Goal: Transaction & Acquisition: Obtain resource

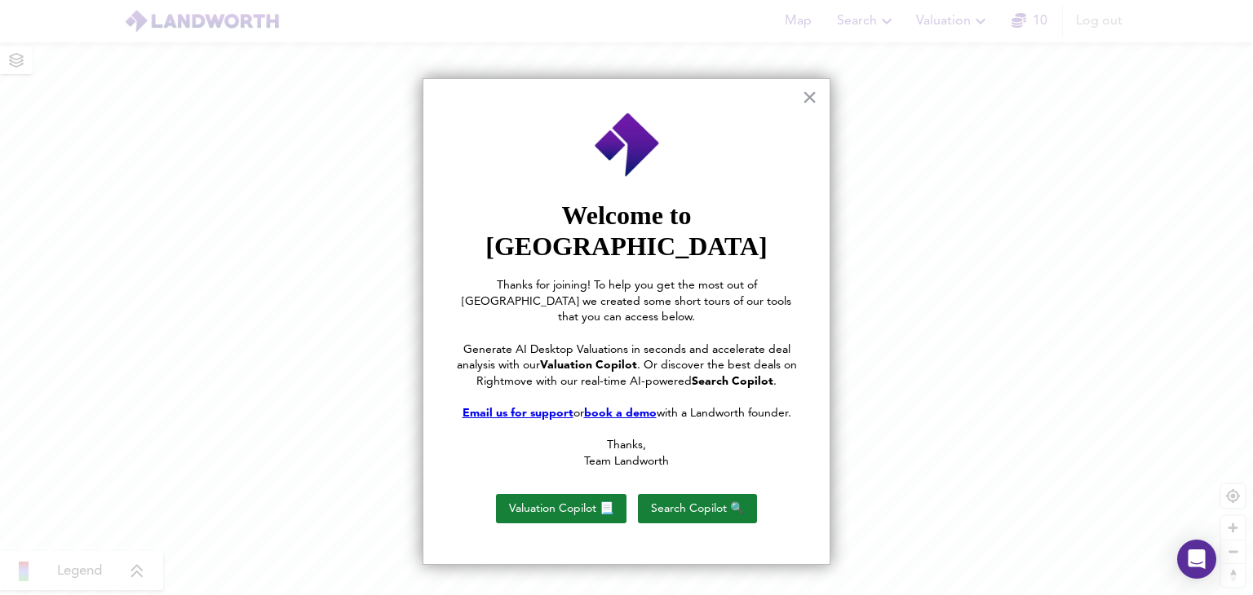
click at [801, 99] on div "× Welcome to [PERSON_NAME] Thanks for joining! To help you get the most out of …" at bounding box center [626, 322] width 408 height 488
click at [810, 99] on button "×" at bounding box center [809, 97] width 15 height 26
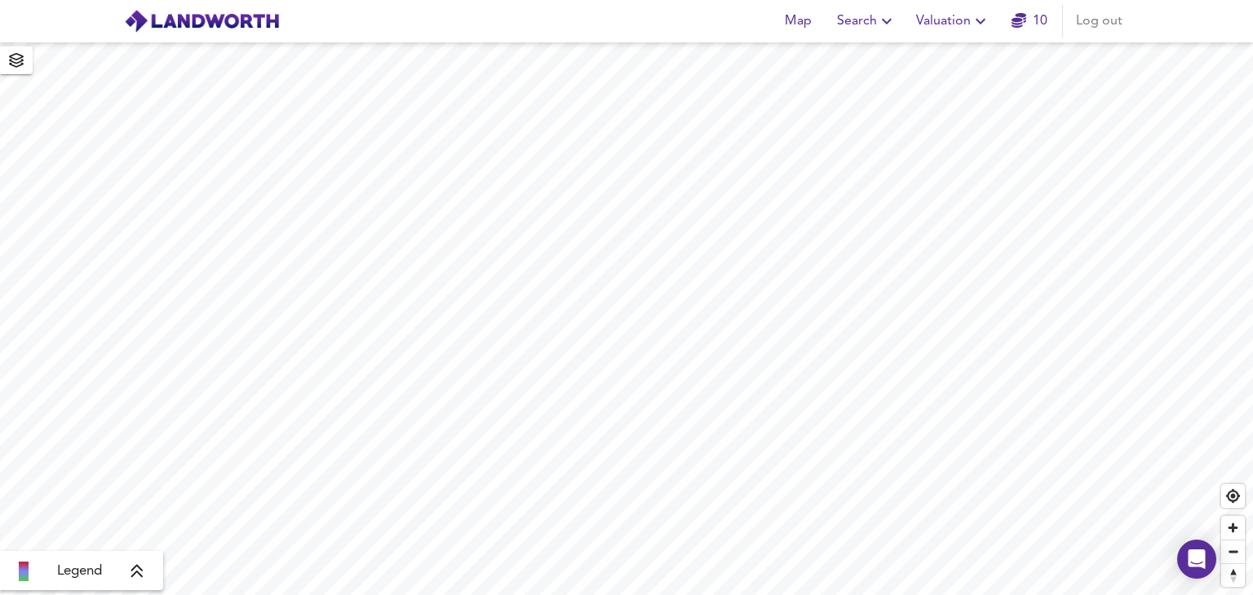
click at [975, 32] on span "Valuation" at bounding box center [953, 21] width 74 height 23
click at [944, 69] on li "New Valuation Report" at bounding box center [952, 58] width 195 height 29
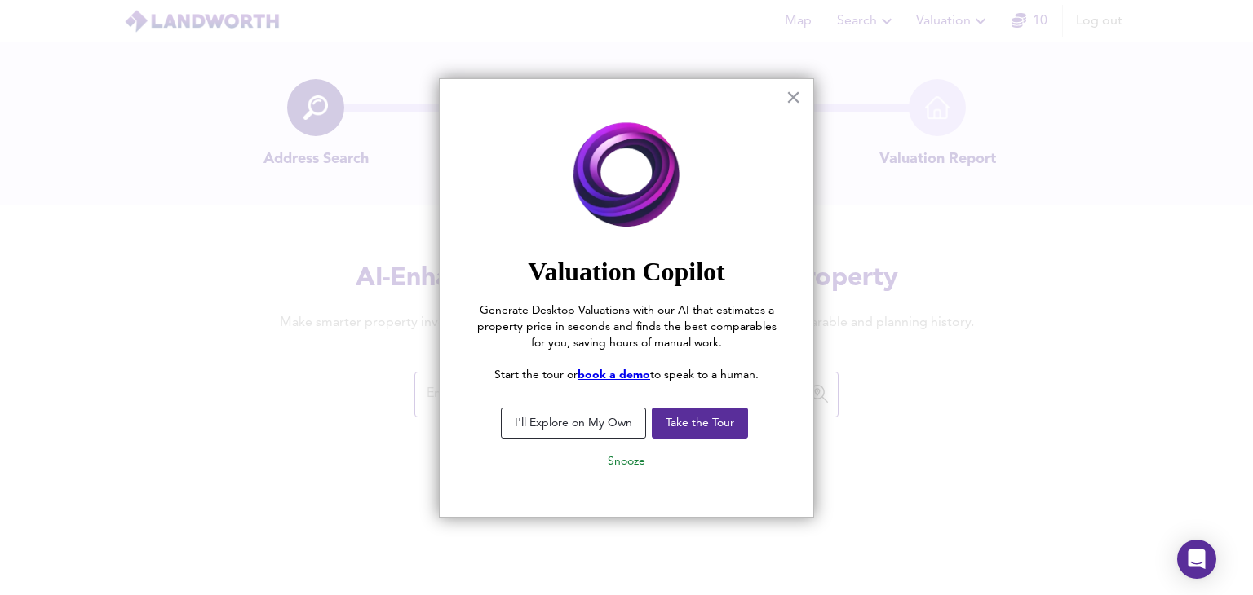
click at [597, 433] on button "I'll Explore on My Own" at bounding box center [573, 423] width 145 height 31
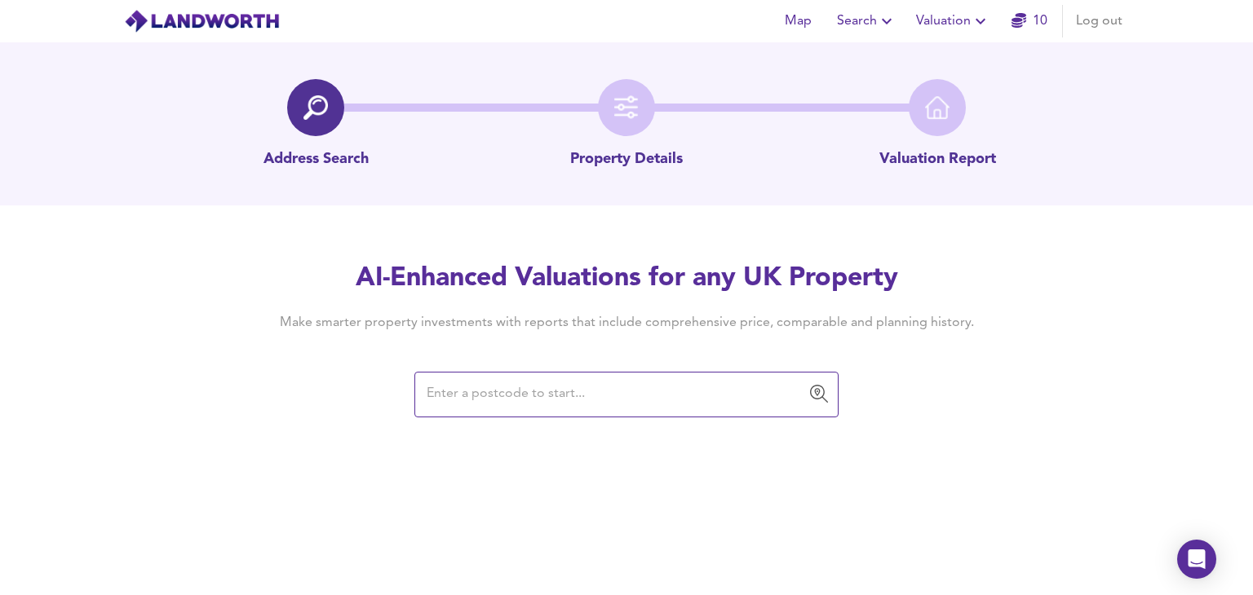
click at [535, 370] on div "AI-Enhanced Valuations for any UK Property Make smarter property investments wi…" at bounding box center [626, 338] width 783 height 155
click at [540, 391] on input "text" at bounding box center [614, 394] width 385 height 31
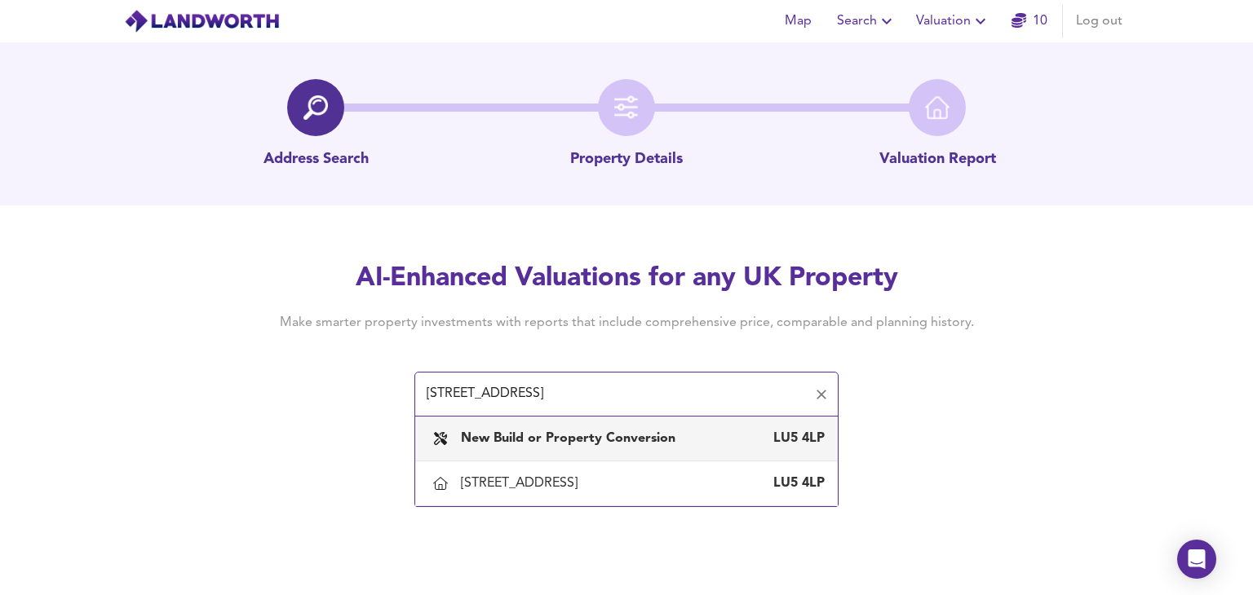
click at [714, 397] on input "[STREET_ADDRESS]" at bounding box center [614, 394] width 385 height 31
paste input "[STREET_ADDRESS]"
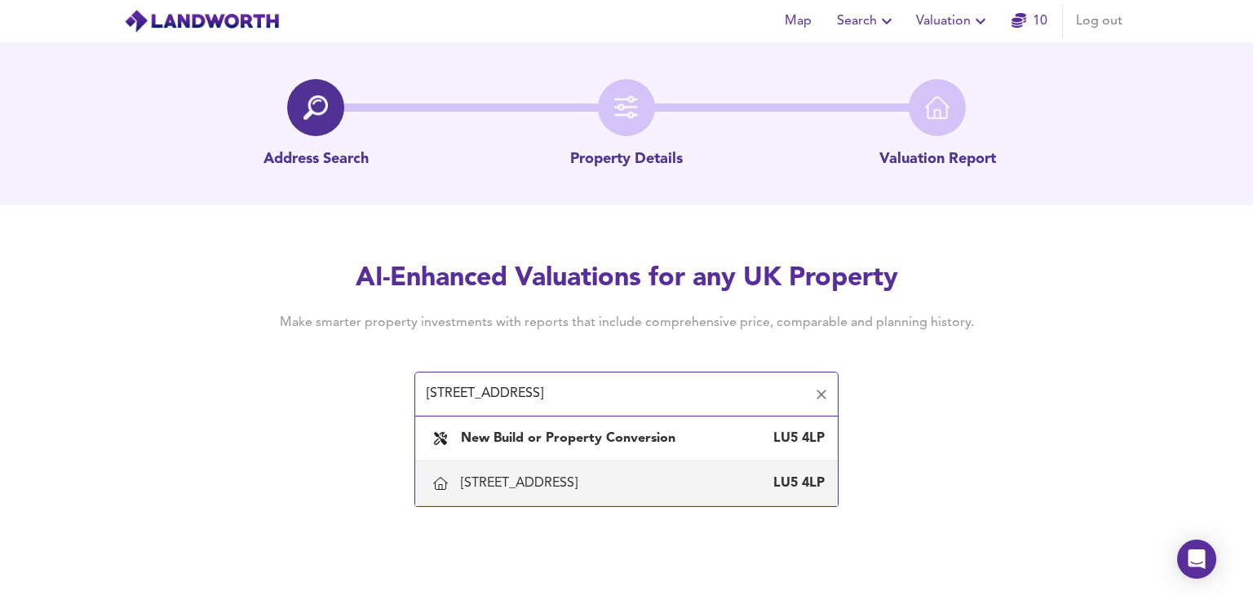
click at [584, 485] on div "[STREET_ADDRESS]" at bounding box center [522, 484] width 123 height 18
type input "[STREET_ADDRESS]"
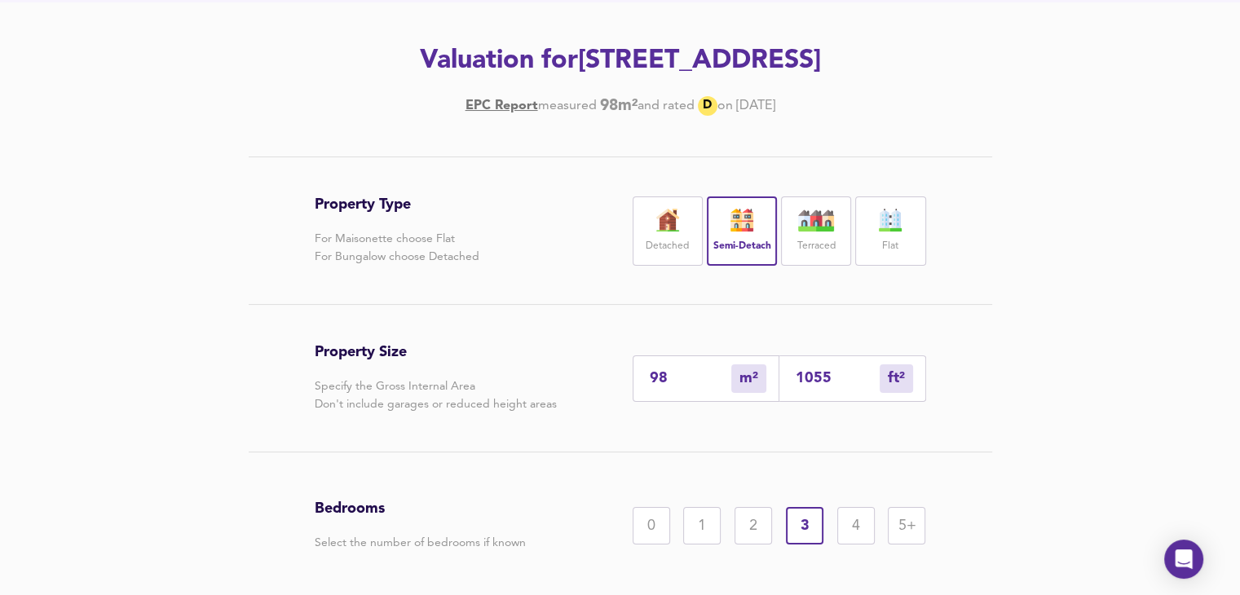
scroll to position [204, 0]
click at [675, 384] on input "98" at bounding box center [691, 377] width 82 height 17
drag, startPoint x: 670, startPoint y: 373, endPoint x: 595, endPoint y: 387, distance: 76.3
click at [595, 387] on div "Property Size Specify the Gross Internal Area Don't include garages or reduced …" at bounding box center [621, 377] width 612 height 147
type input "8"
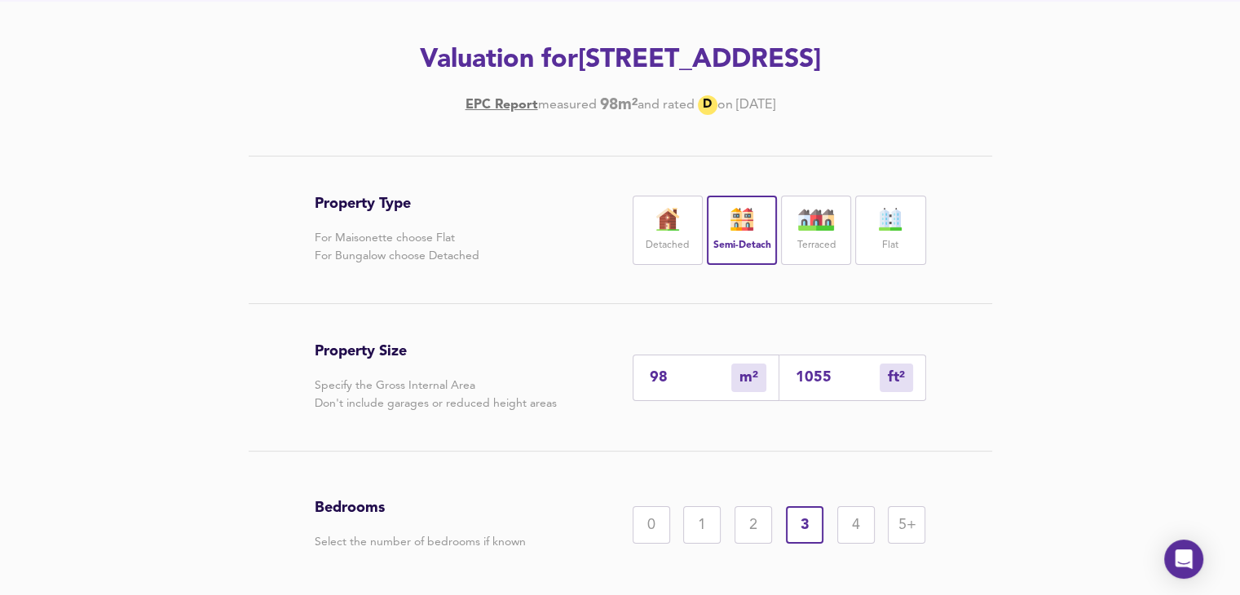
type input "86"
type input "926"
type input "86"
click at [596, 428] on div "Property Size Specify the Gross Internal Area Don't include garages or reduced …" at bounding box center [621, 377] width 612 height 147
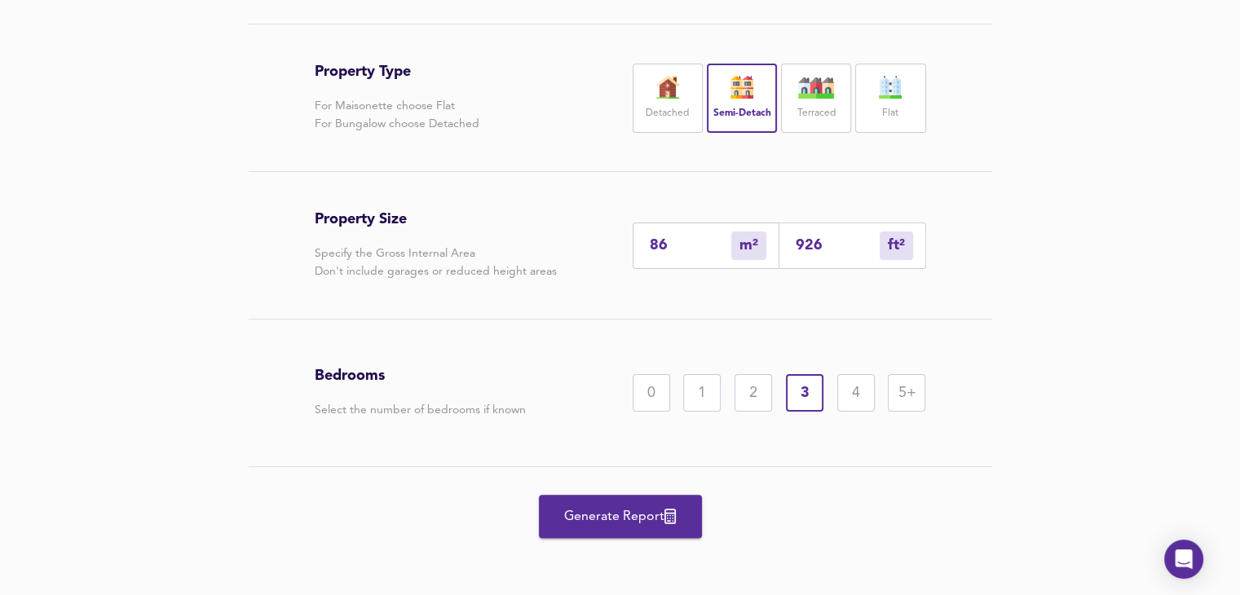
scroll to position [339, 0]
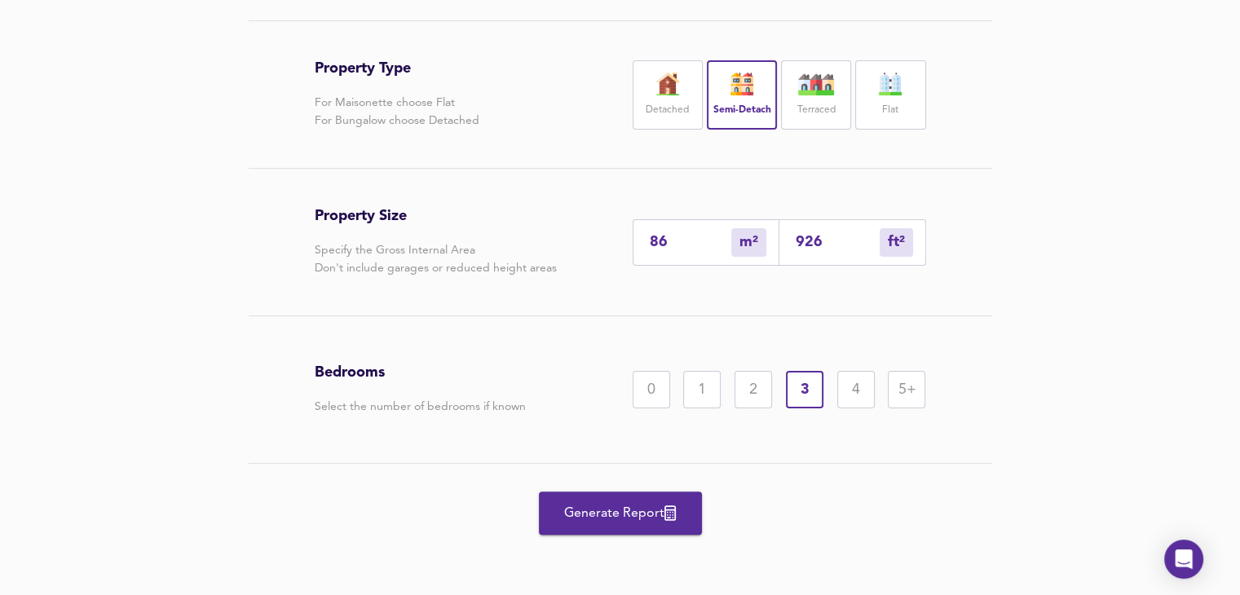
click at [634, 511] on span "Generate Report" at bounding box center [620, 513] width 130 height 23
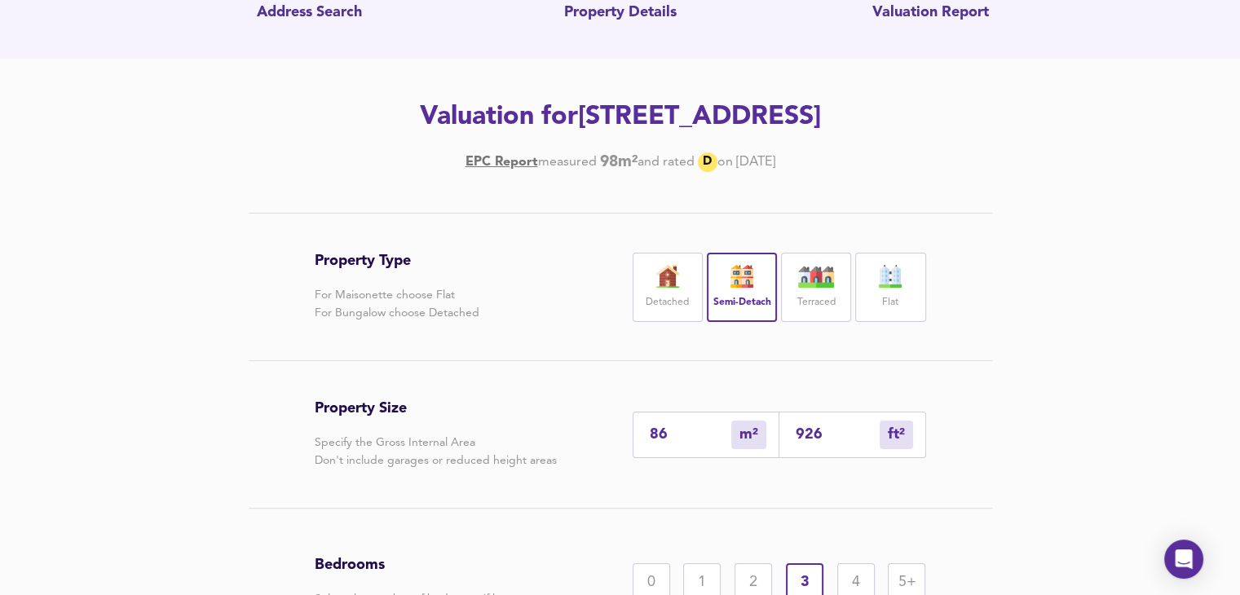
scroll to position [95, 0]
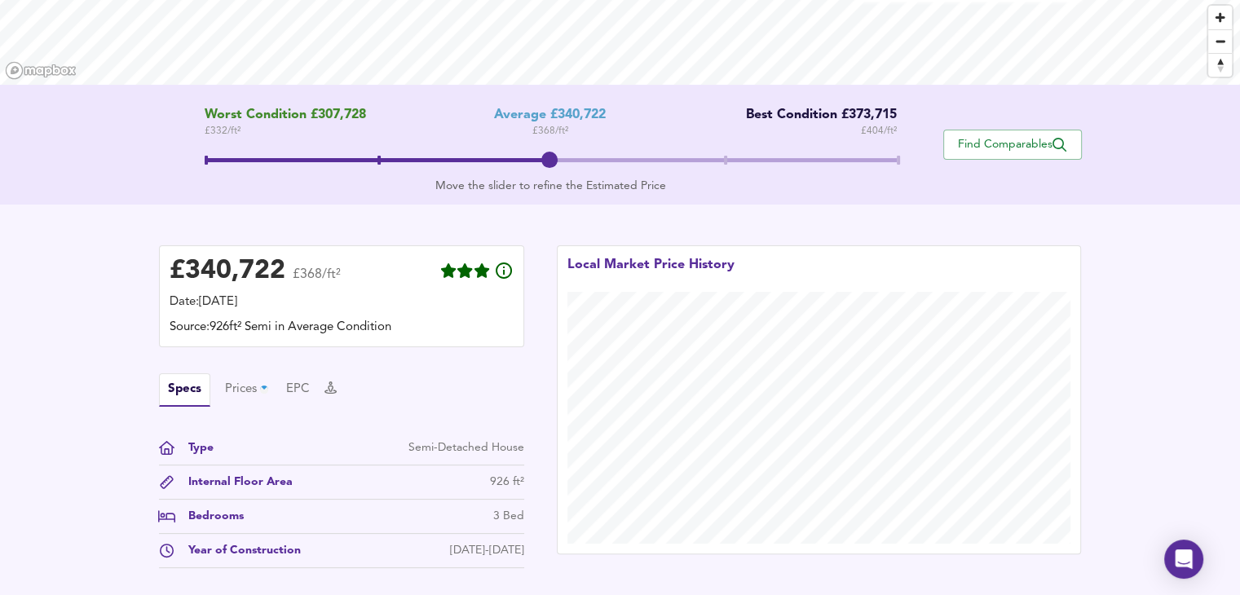
scroll to position [421, 0]
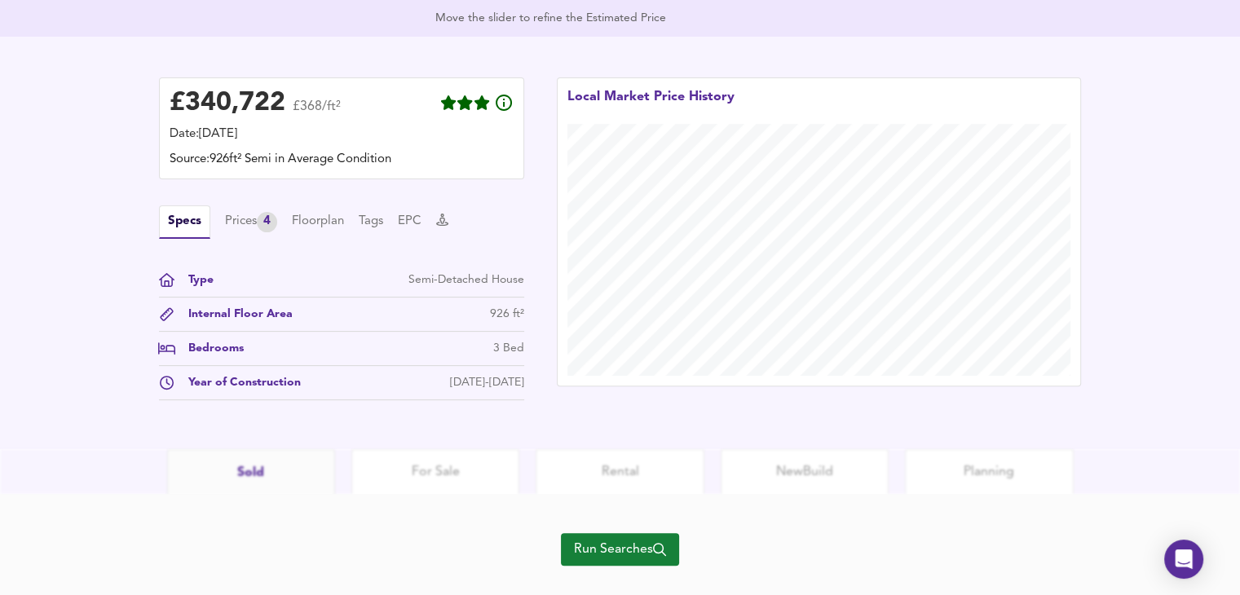
click at [622, 546] on span "Run Searches" at bounding box center [620, 549] width 92 height 23
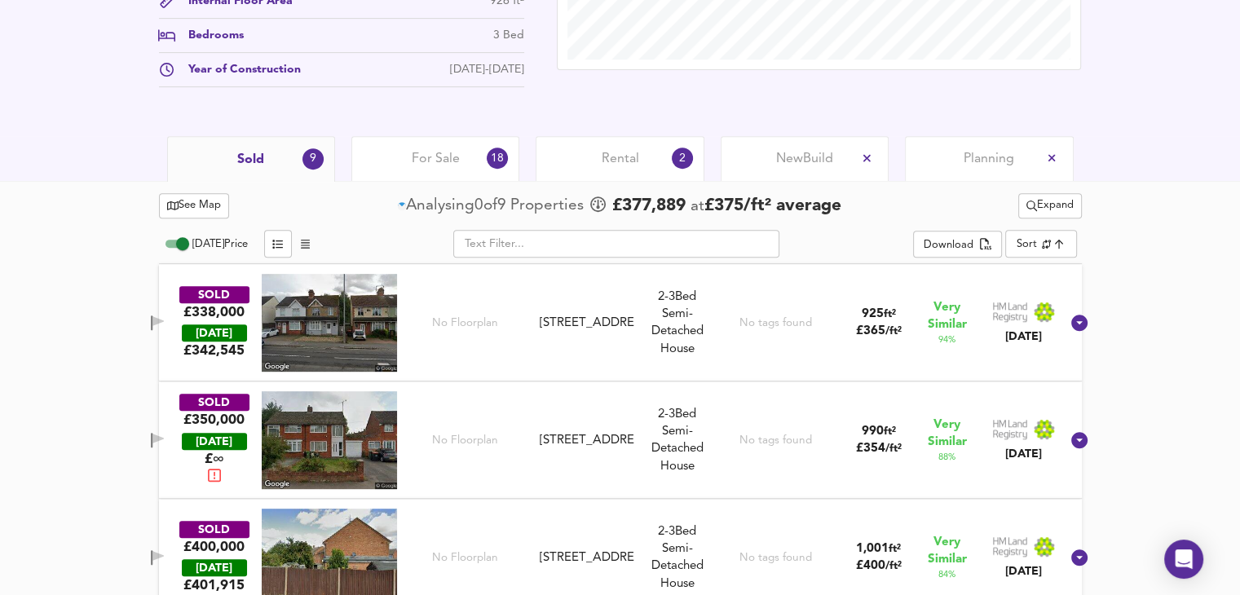
scroll to position [705, 0]
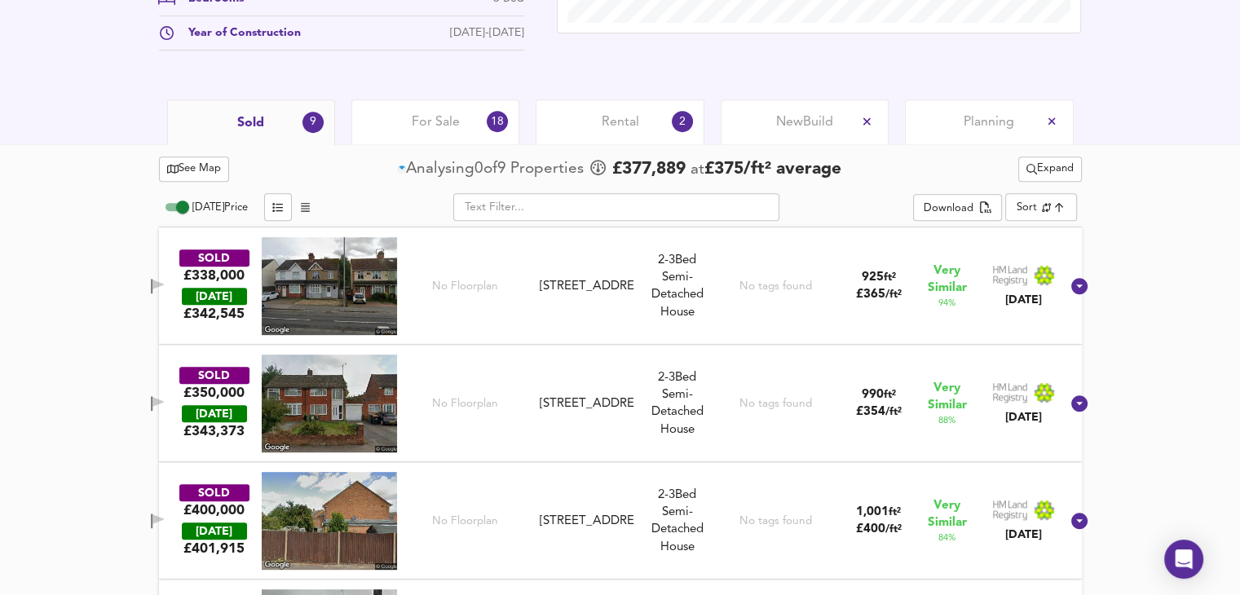
click at [182, 207] on input "[DATE] Price" at bounding box center [182, 207] width 59 height 20
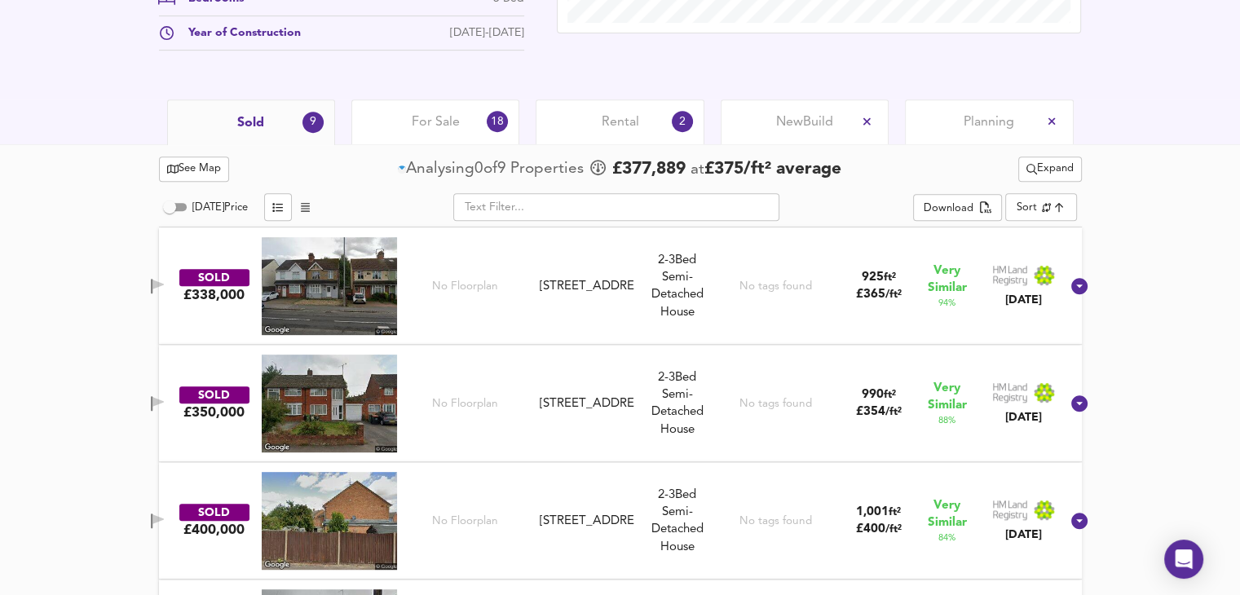
click at [178, 207] on input "[DATE] Price" at bounding box center [169, 207] width 59 height 20
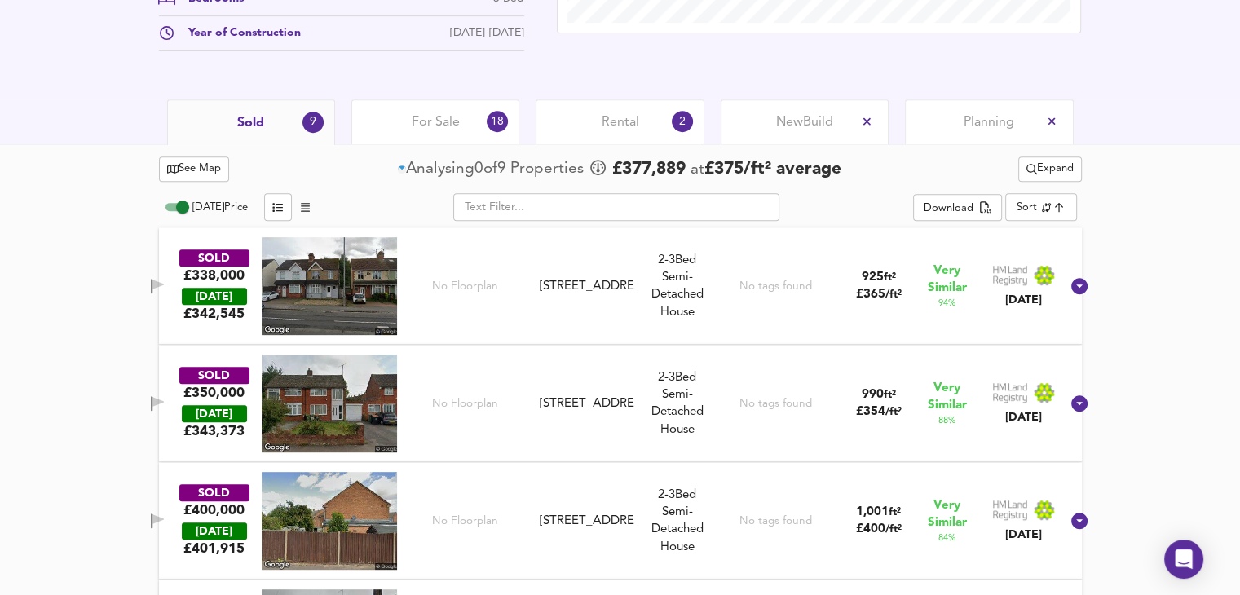
click at [179, 207] on input "[DATE] Price" at bounding box center [182, 207] width 59 height 20
checkbox input "false"
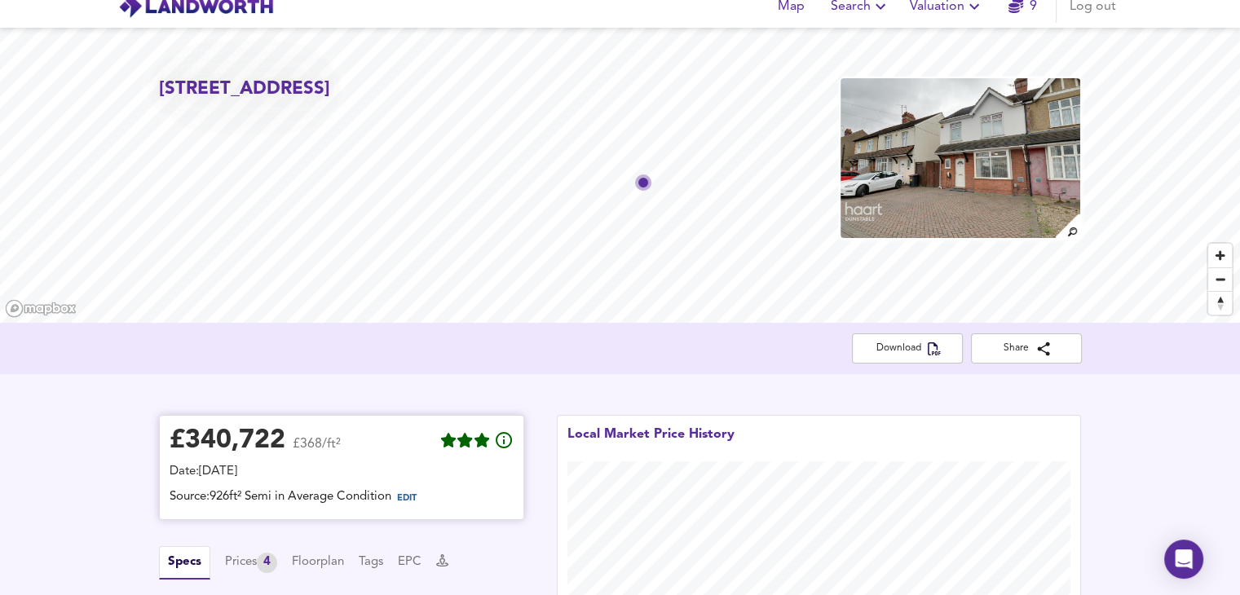
scroll to position [382, 0]
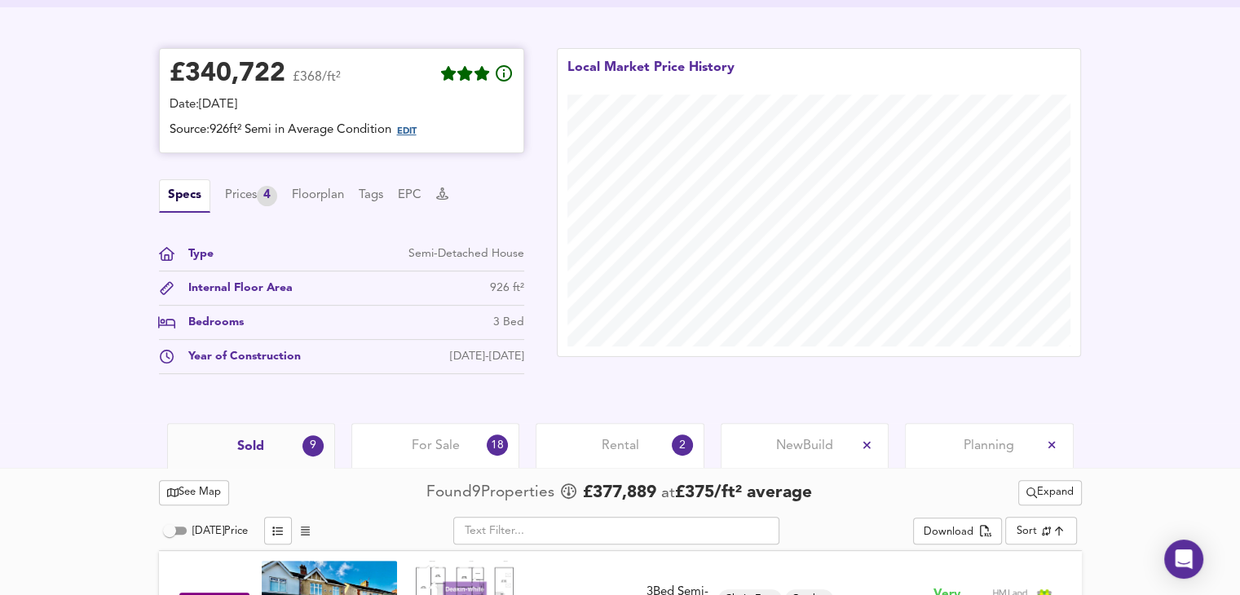
click at [417, 132] on span "EDIT" at bounding box center [407, 131] width 20 height 9
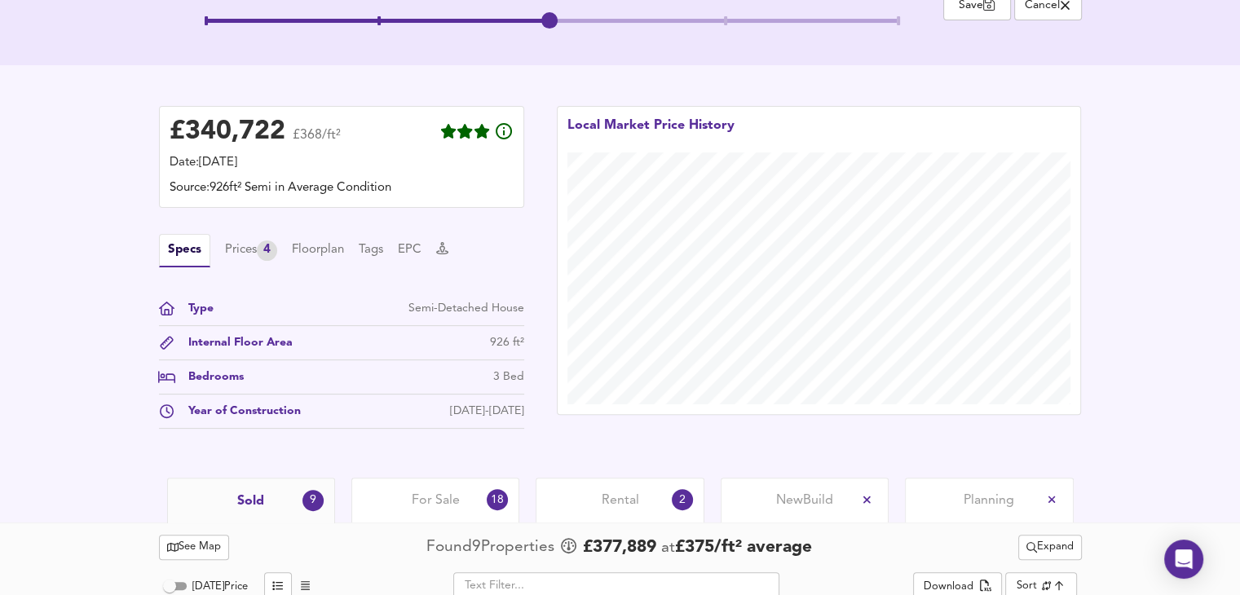
scroll to position [219, 0]
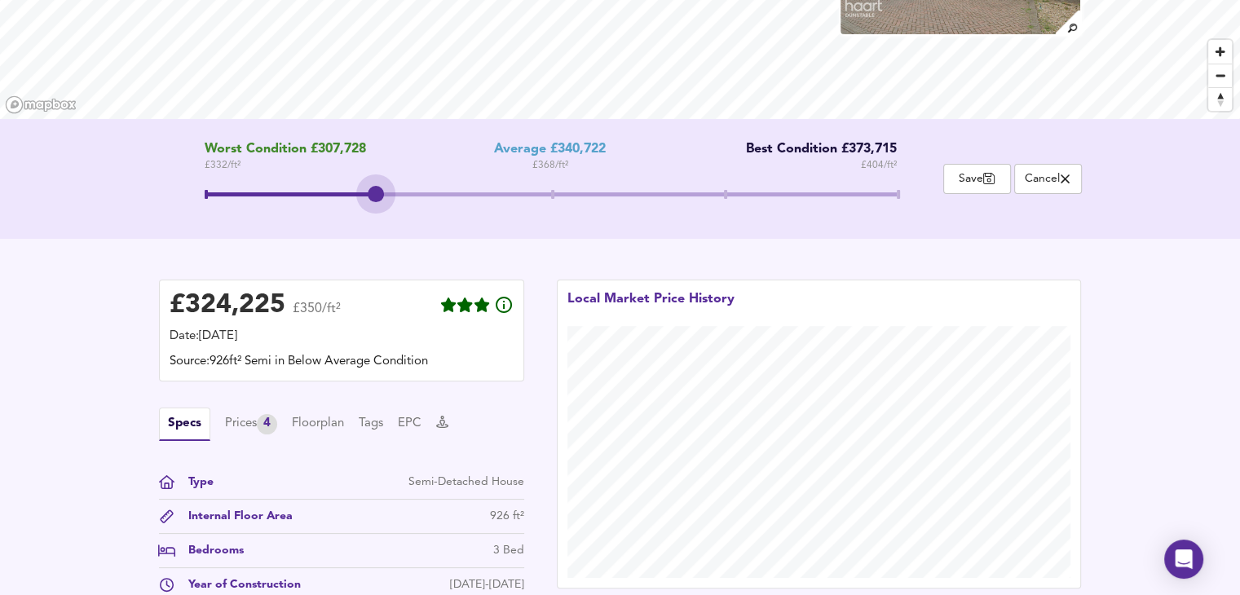
drag, startPoint x: 499, startPoint y: 193, endPoint x: 343, endPoint y: 207, distance: 157.2
click at [343, 207] on span at bounding box center [551, 196] width 692 height 29
drag, startPoint x: 378, startPoint y: 183, endPoint x: 550, endPoint y: 193, distance: 173.2
click at [550, 193] on span at bounding box center [549, 194] width 16 height 16
click at [447, 243] on div "£ 340,722 £368/ft² Date: [DATE] Source: 926ft² Semi in Average Condition Specs …" at bounding box center [620, 445] width 1240 height 413
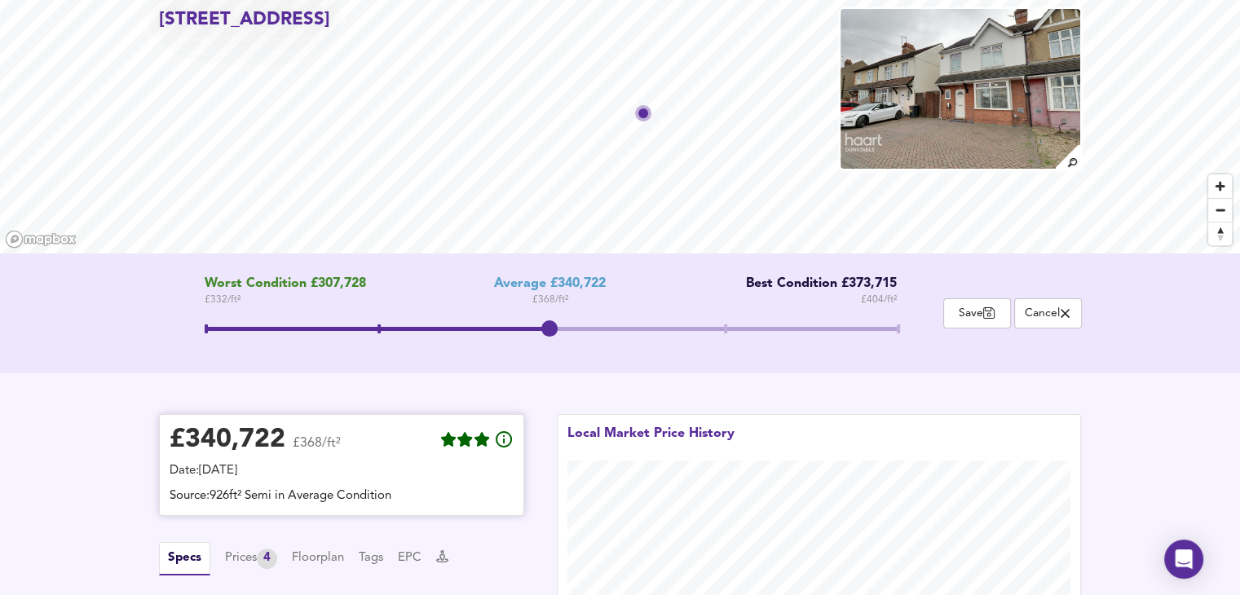
scroll to position [83, 0]
drag, startPoint x: 176, startPoint y: 15, endPoint x: 421, endPoint y: 37, distance: 245.6
click at [330, 33] on h2 "[STREET_ADDRESS]" at bounding box center [244, 20] width 171 height 25
copy h2 "[STREET_ADDRESS]"
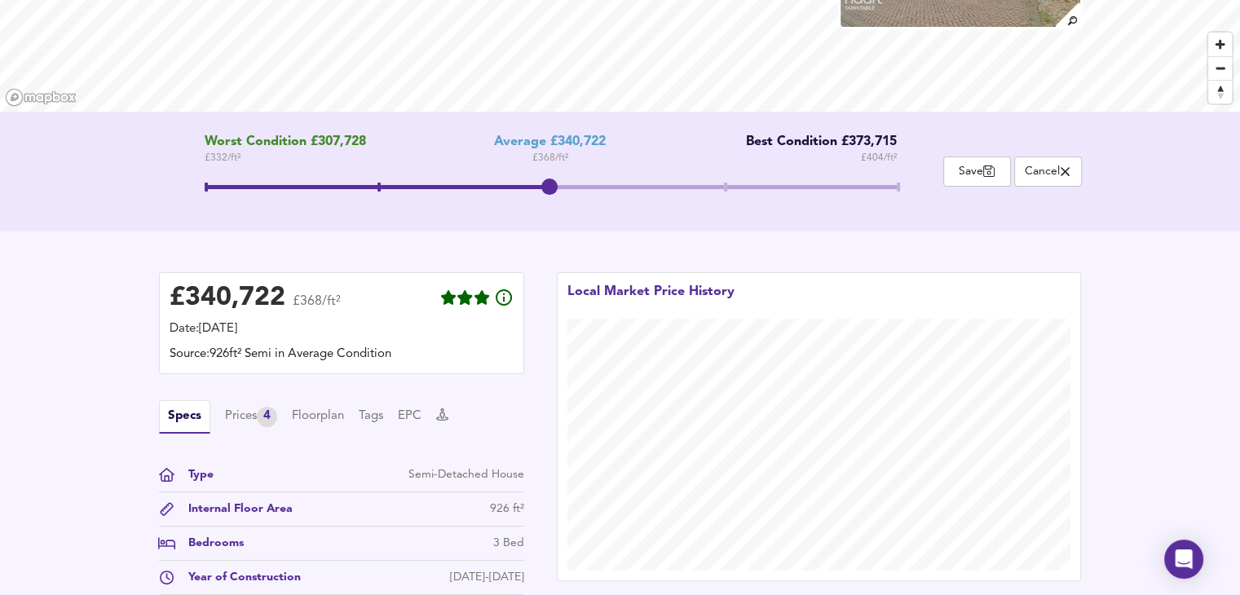
scroll to position [0, 0]
